Goal: Navigation & Orientation: Understand site structure

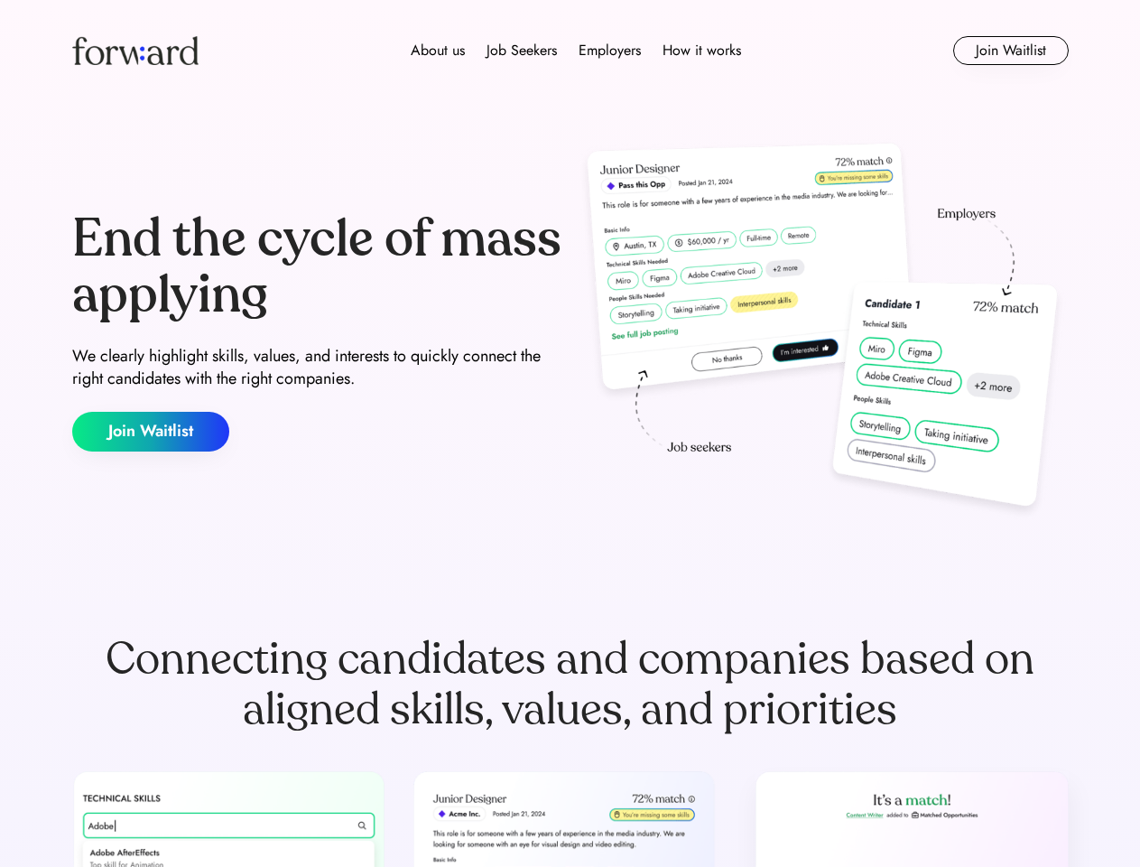
click at [570, 433] on div "End the cycle of mass applying We clearly highlight skills, values, and interes…" at bounding box center [570, 331] width 997 height 388
click at [571, 51] on div "About us Job Seekers Employers How it works" at bounding box center [575, 51] width 711 height 22
click at [135, 51] on img at bounding box center [135, 50] width 126 height 29
click at [576, 51] on div "About us Job Seekers Employers How it works" at bounding box center [575, 51] width 711 height 22
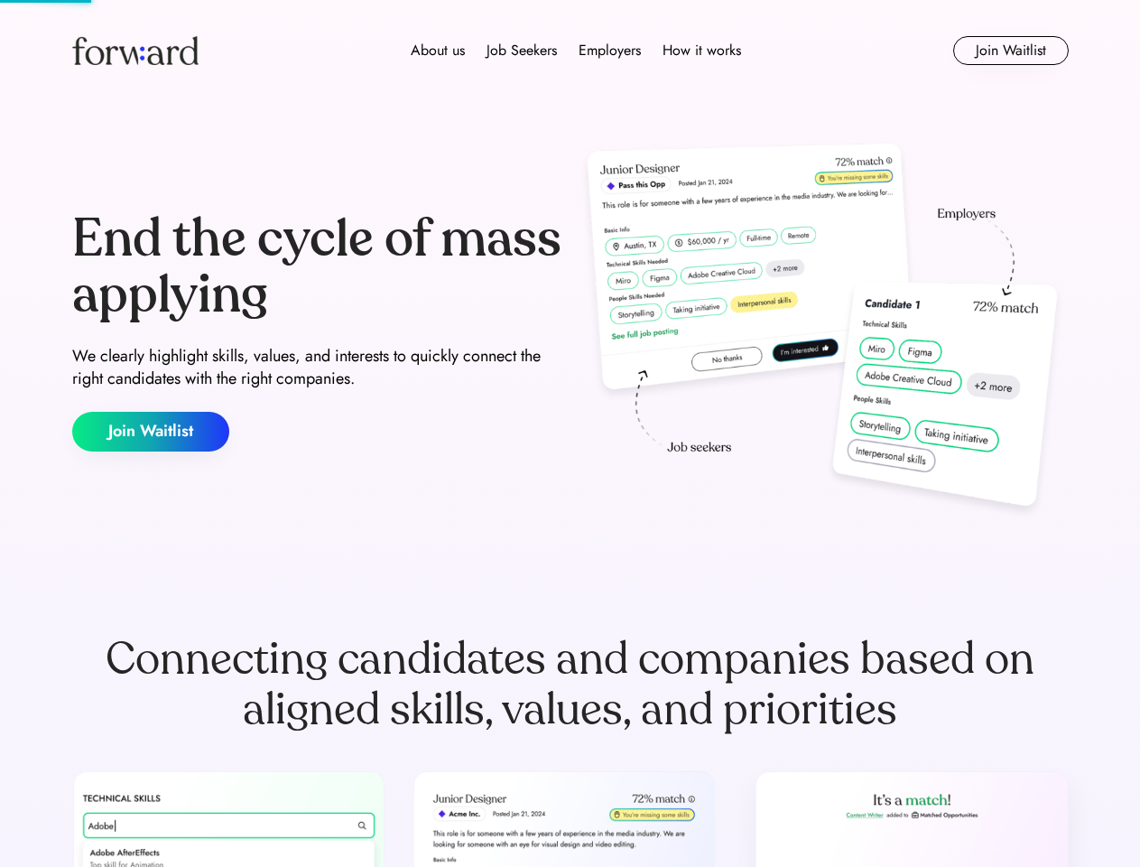
click at [438, 51] on div "About us" at bounding box center [438, 51] width 54 height 22
click at [522, 51] on div "Job Seekers" at bounding box center [522, 51] width 70 height 22
click at [609, 51] on div "Employers" at bounding box center [610, 51] width 62 height 22
click at [701, 51] on div "How it works" at bounding box center [702, 51] width 79 height 22
click at [1010, 51] on button "Join Waitlist" at bounding box center [1011, 50] width 116 height 29
